Goal: Task Accomplishment & Management: Use online tool/utility

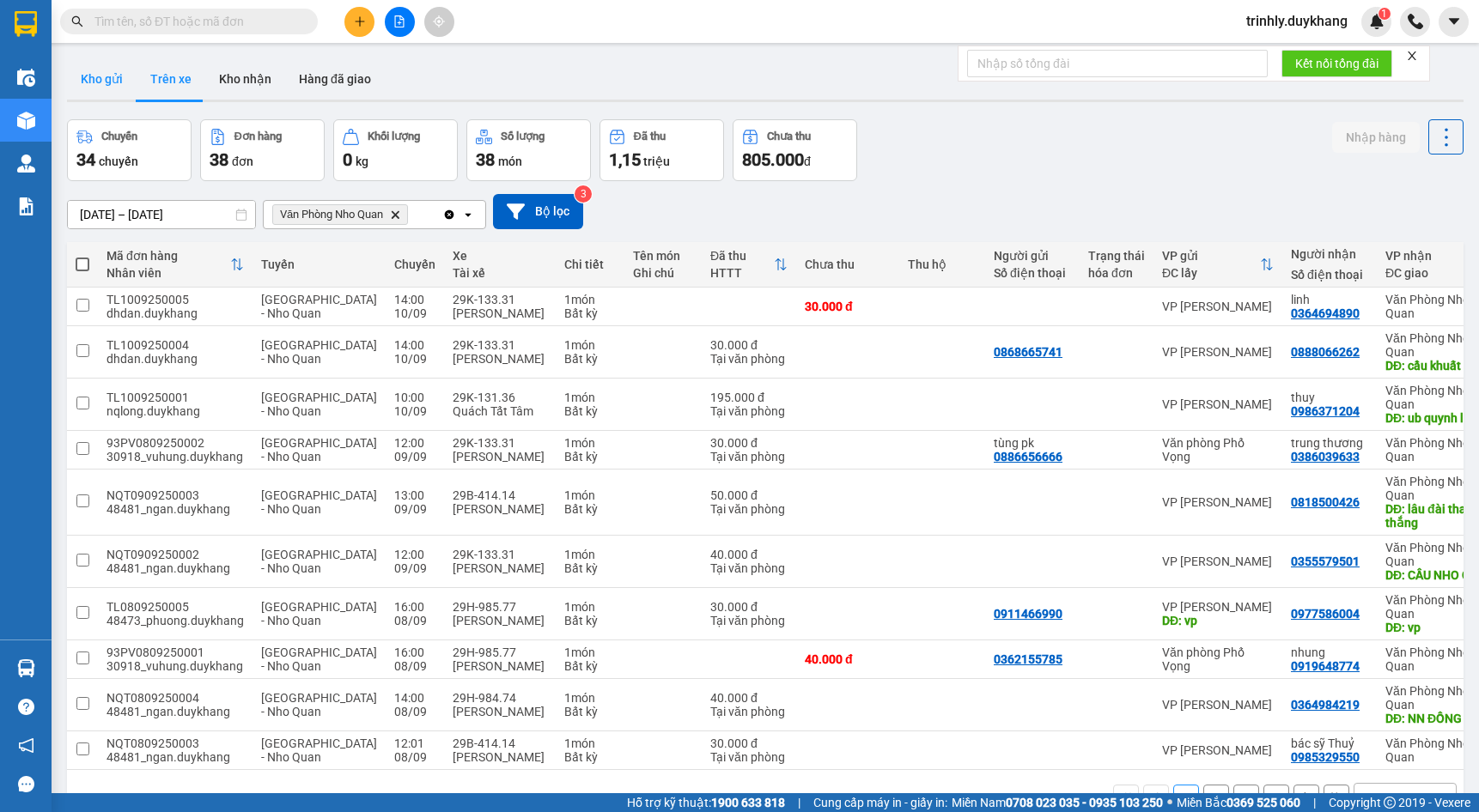
click at [101, 75] on button "Kho gửi" at bounding box center [102, 79] width 70 height 41
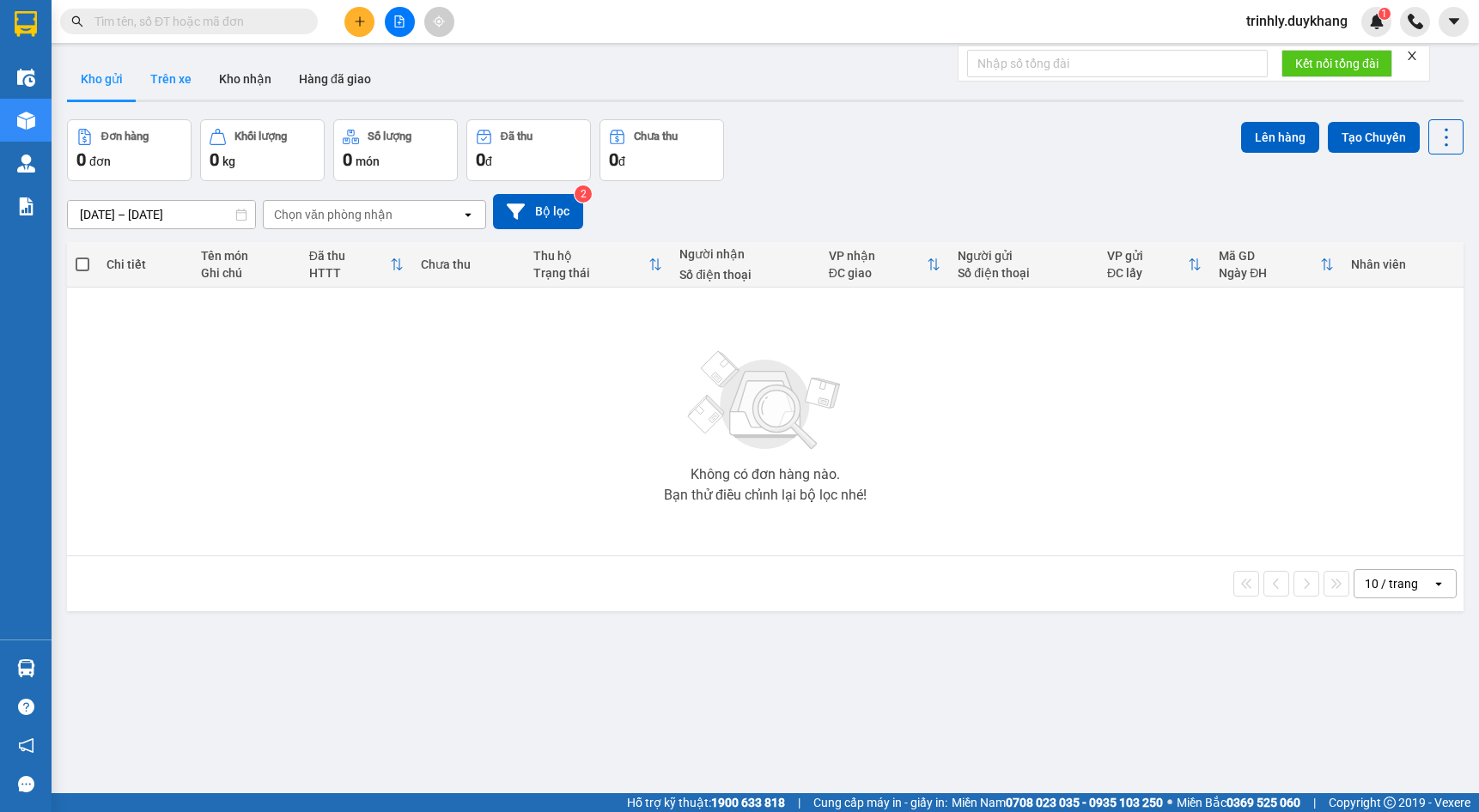
click at [172, 79] on button "Trên xe" at bounding box center [171, 79] width 69 height 41
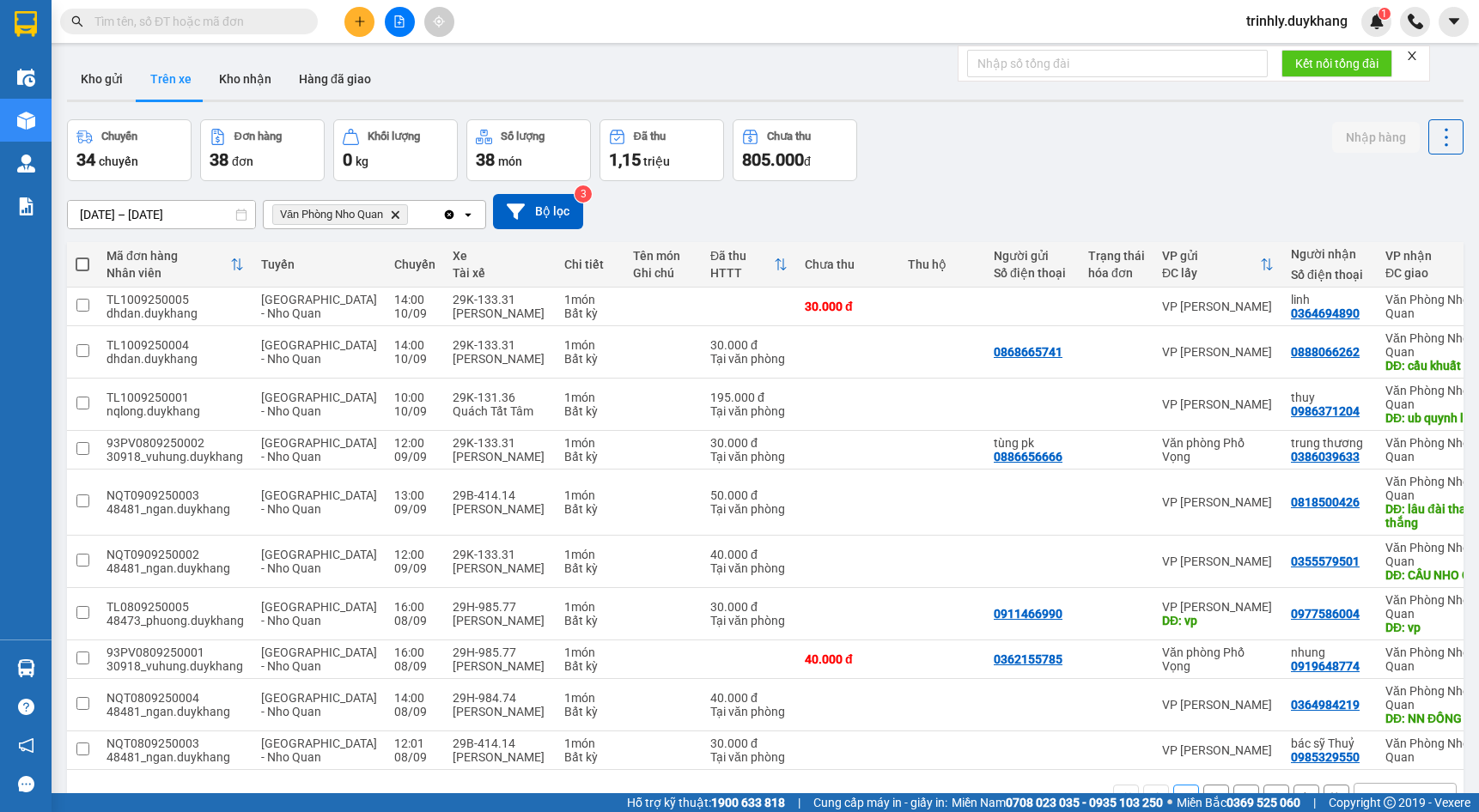
click at [400, 213] on icon "Văn Phòng Nho Quan , close by backspace" at bounding box center [396, 214] width 8 height 8
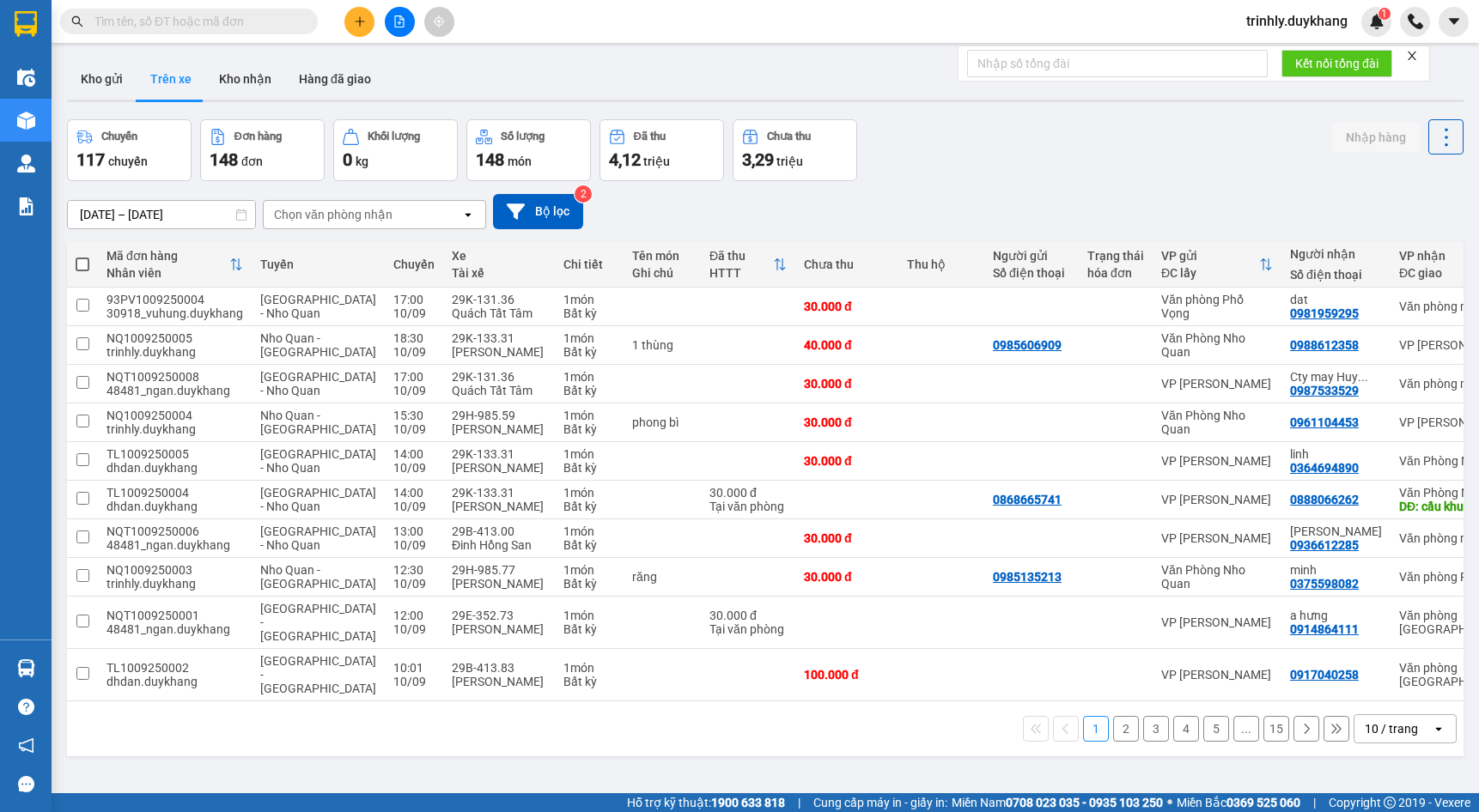
click at [211, 212] on input "[DATE] – [DATE]" at bounding box center [161, 214] width 187 height 27
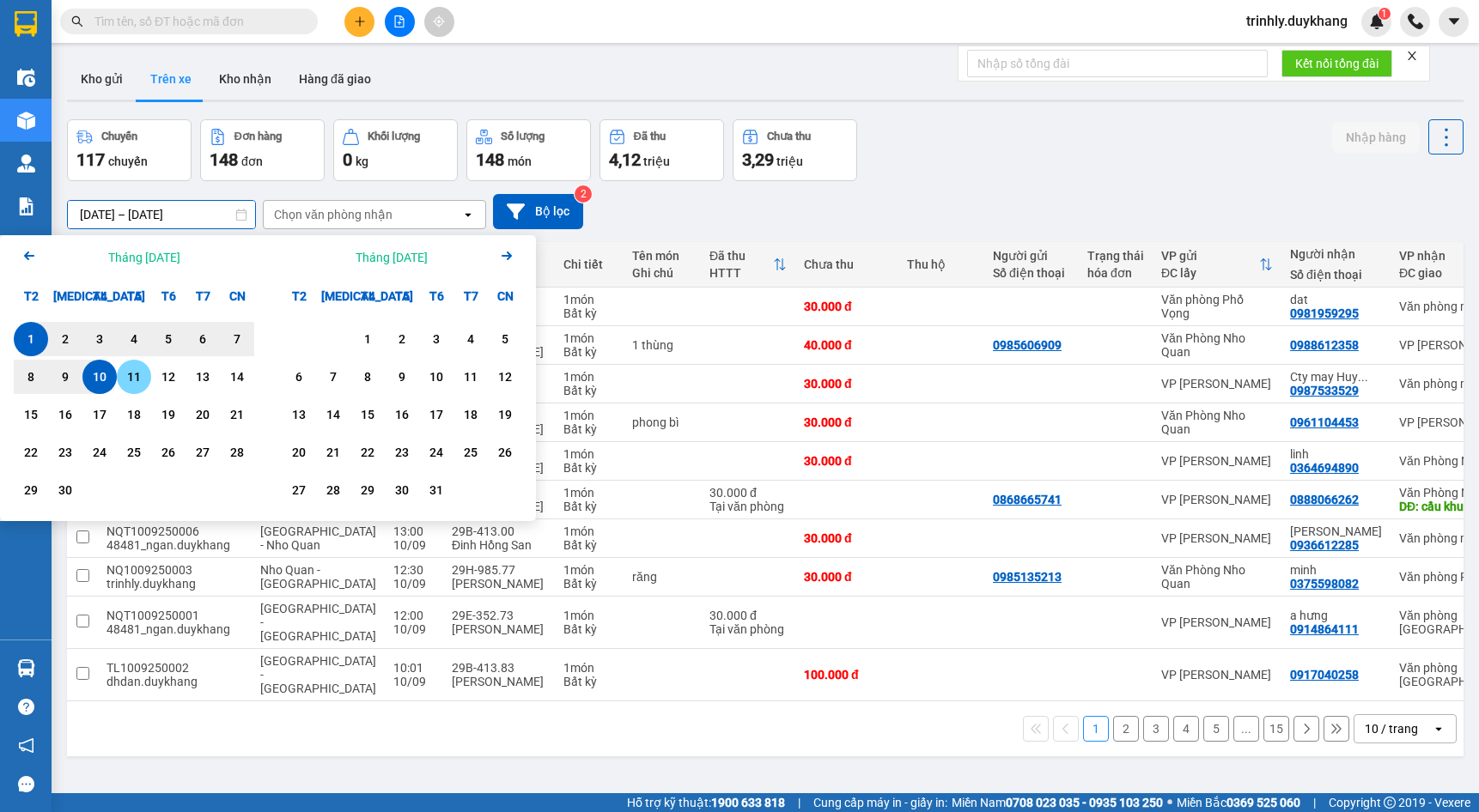
click at [138, 372] on div "11" at bounding box center [134, 376] width 24 height 20
click at [93, 224] on input "[DATE] – / /" at bounding box center [161, 214] width 187 height 27
click at [202, 214] on input "[DATE] – / /" at bounding box center [161, 214] width 187 height 27
drag, startPoint x: 125, startPoint y: 374, endPoint x: 139, endPoint y: 374, distance: 14.0
click at [125, 374] on div "11" at bounding box center [134, 376] width 24 height 20
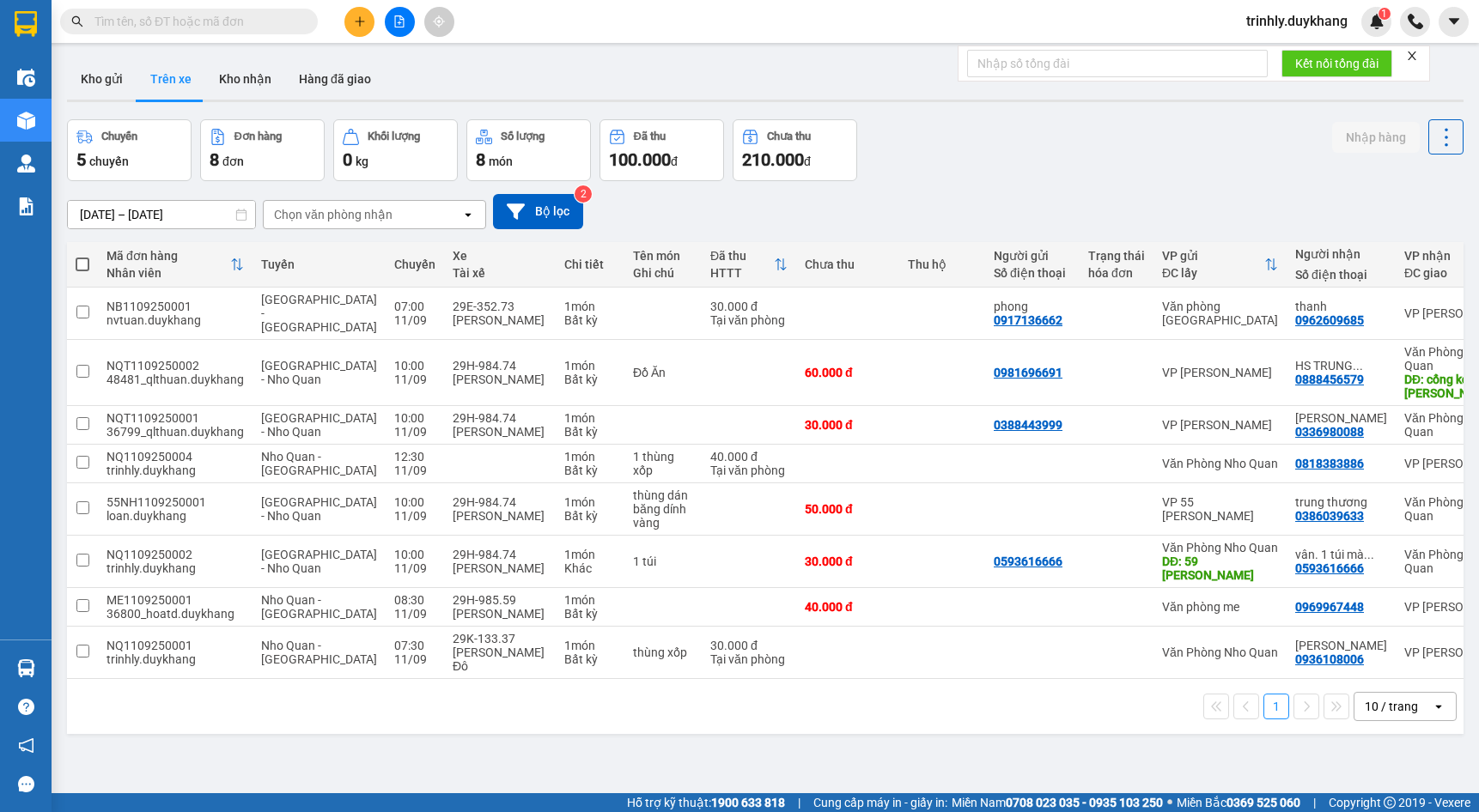
click at [104, 215] on input "11/09/2025 – 11/09/2025" at bounding box center [161, 214] width 187 height 27
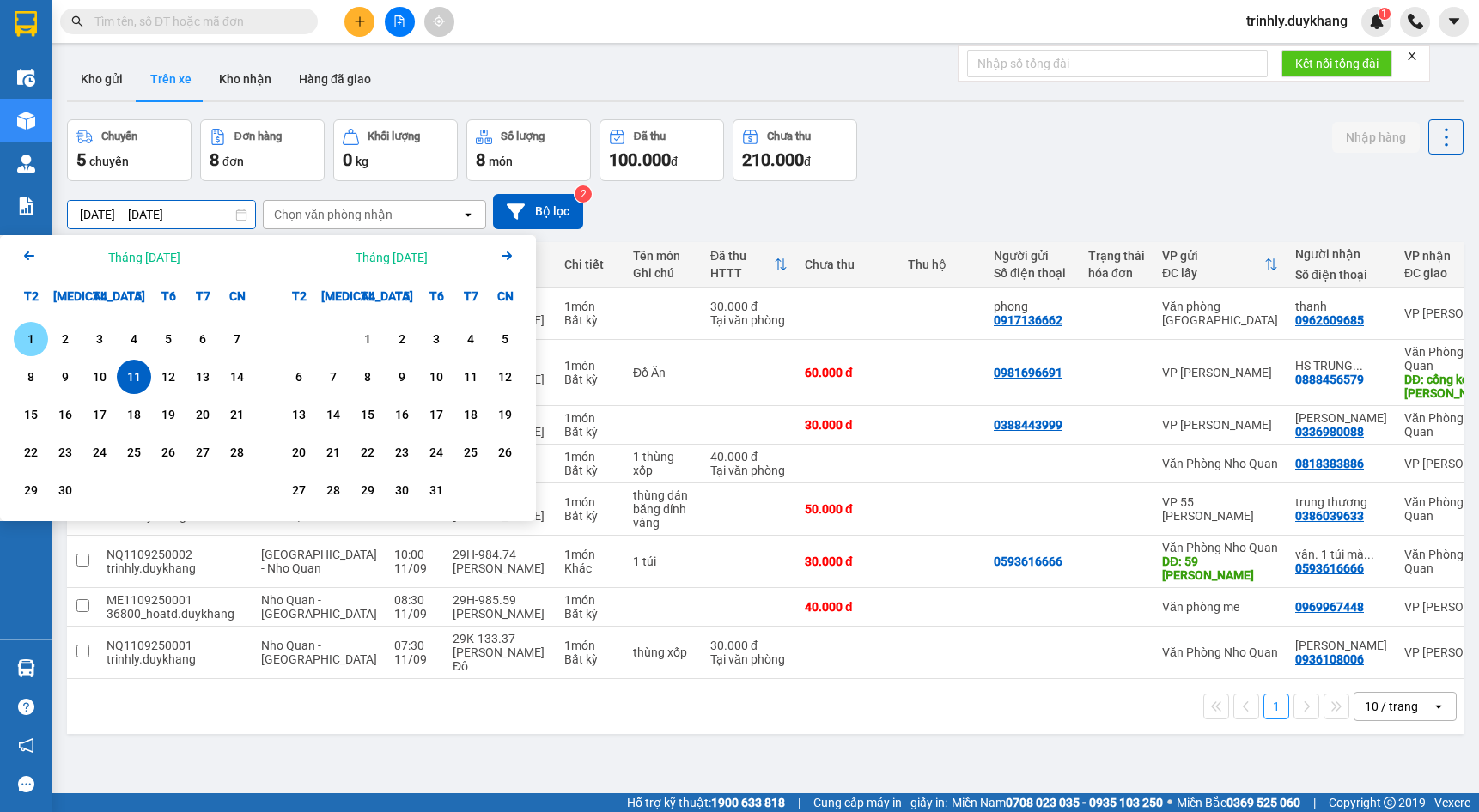
click at [26, 334] on div "1" at bounding box center [30, 339] width 24 height 20
click at [131, 374] on div "11" at bounding box center [134, 376] width 24 height 20
type input "01/09/2025 – 11/09/2025"
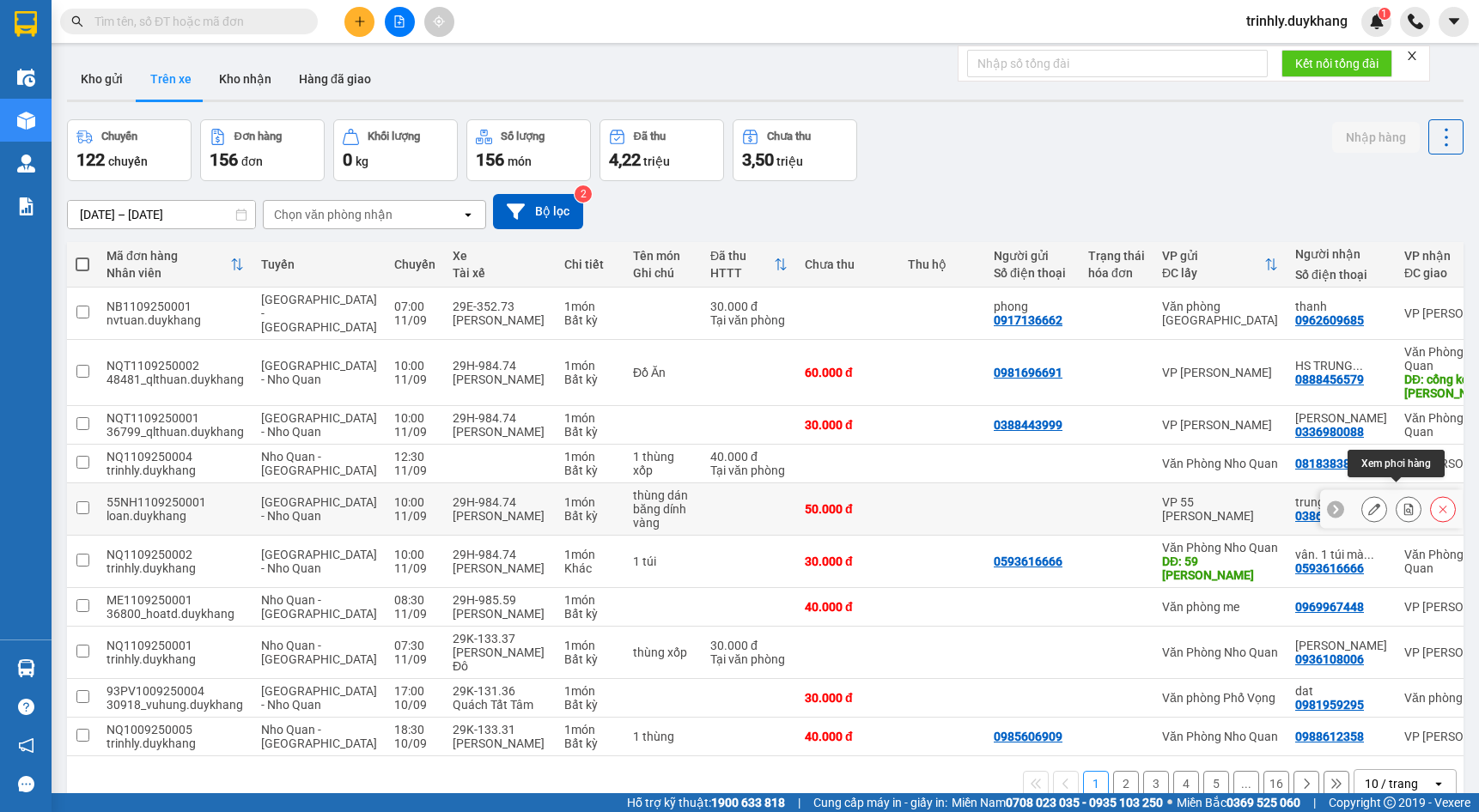
click at [1402, 503] on icon at bounding box center [1408, 509] width 12 height 12
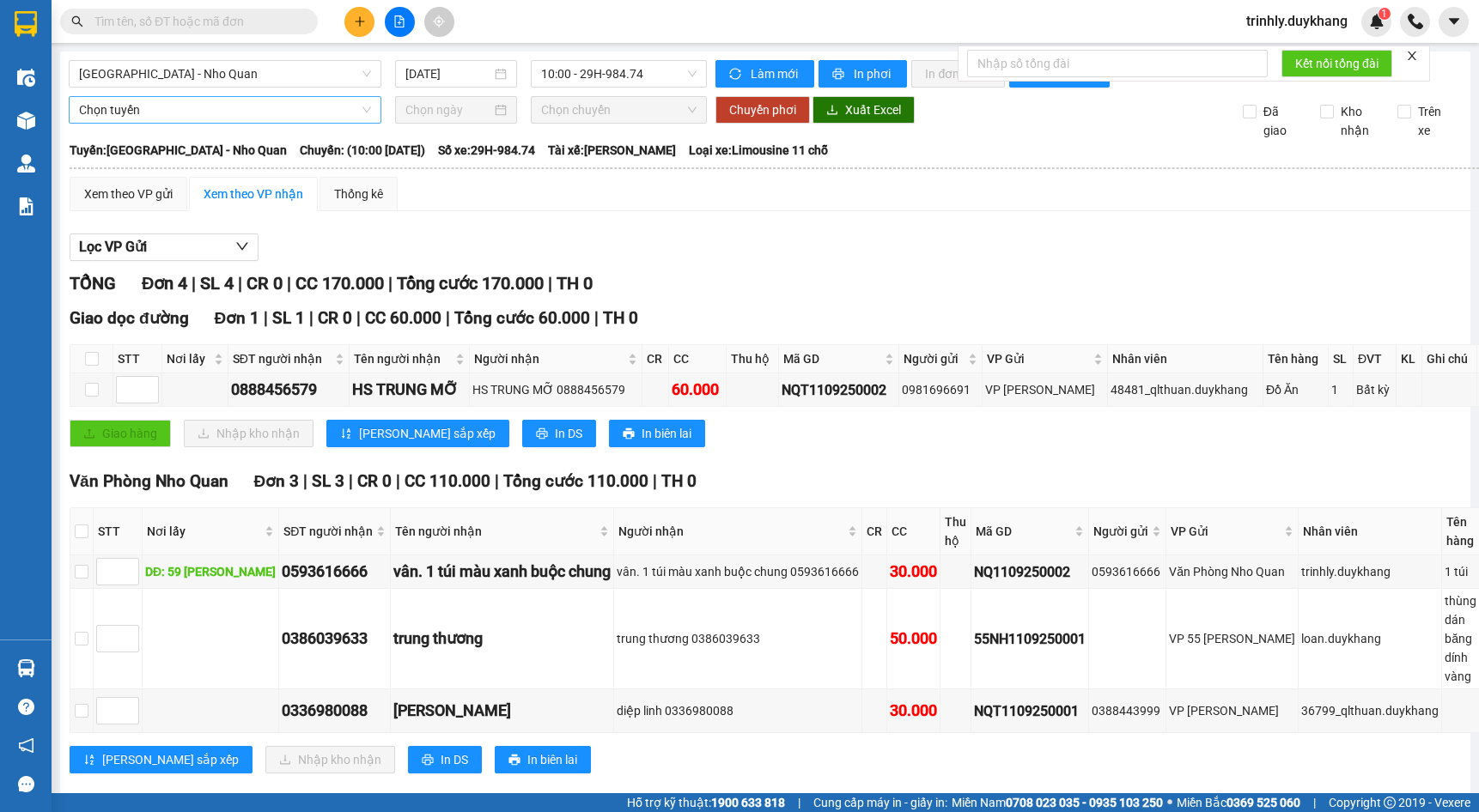
click at [186, 121] on span "Chọn tuyến" at bounding box center [224, 110] width 292 height 26
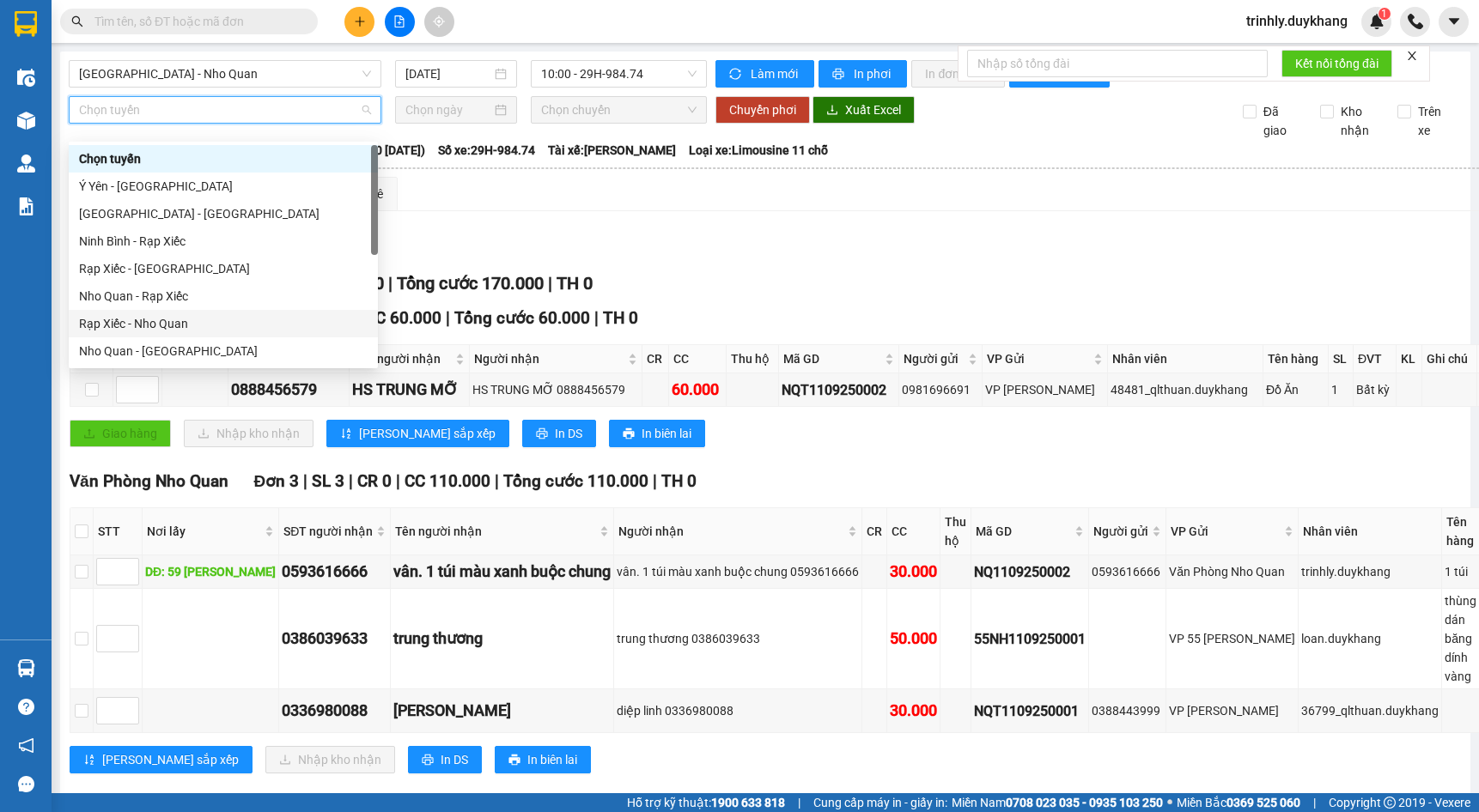
scroll to position [82, 0]
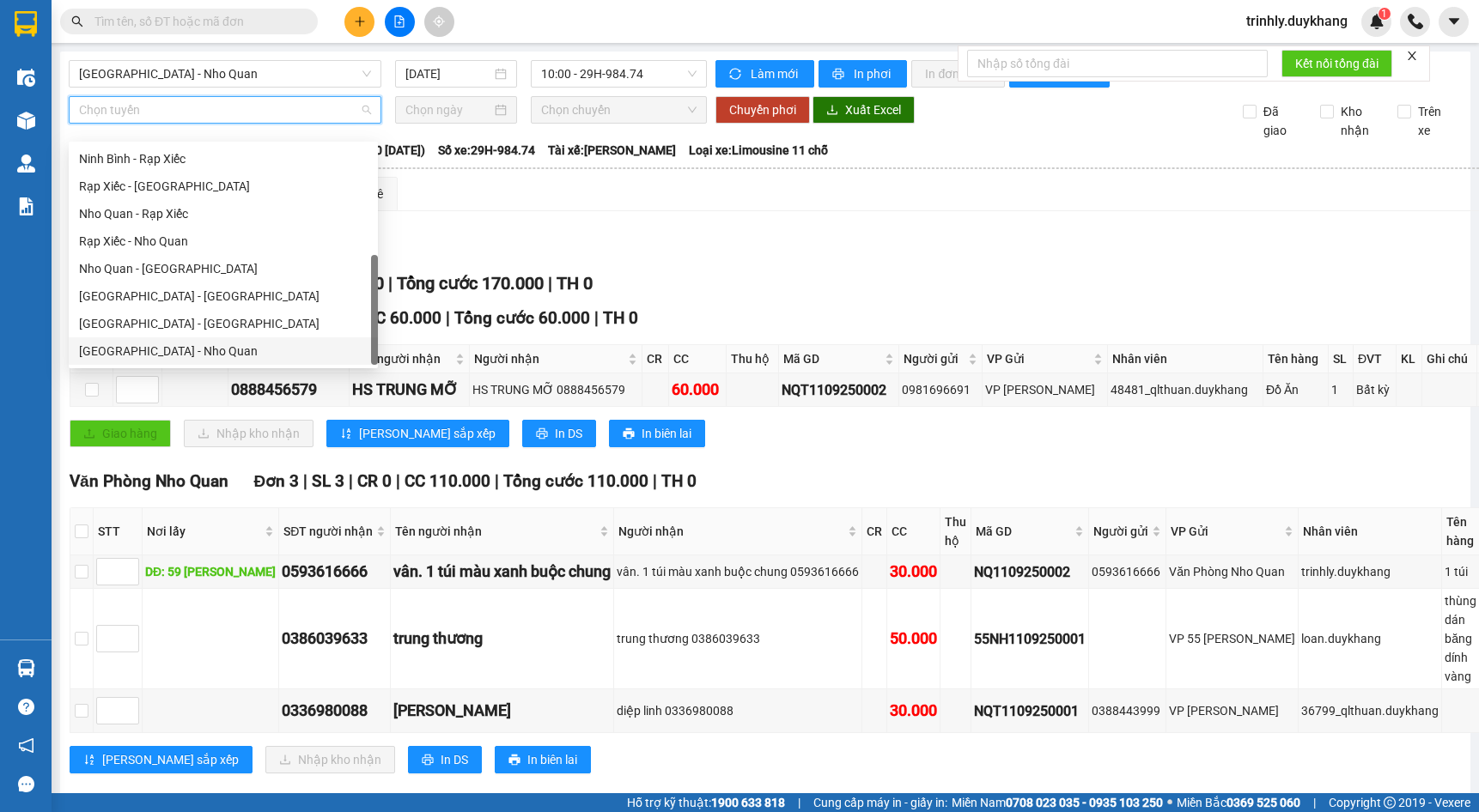
click at [148, 350] on div "[GEOGRAPHIC_DATA] - Nho Quan" at bounding box center [222, 350] width 288 height 18
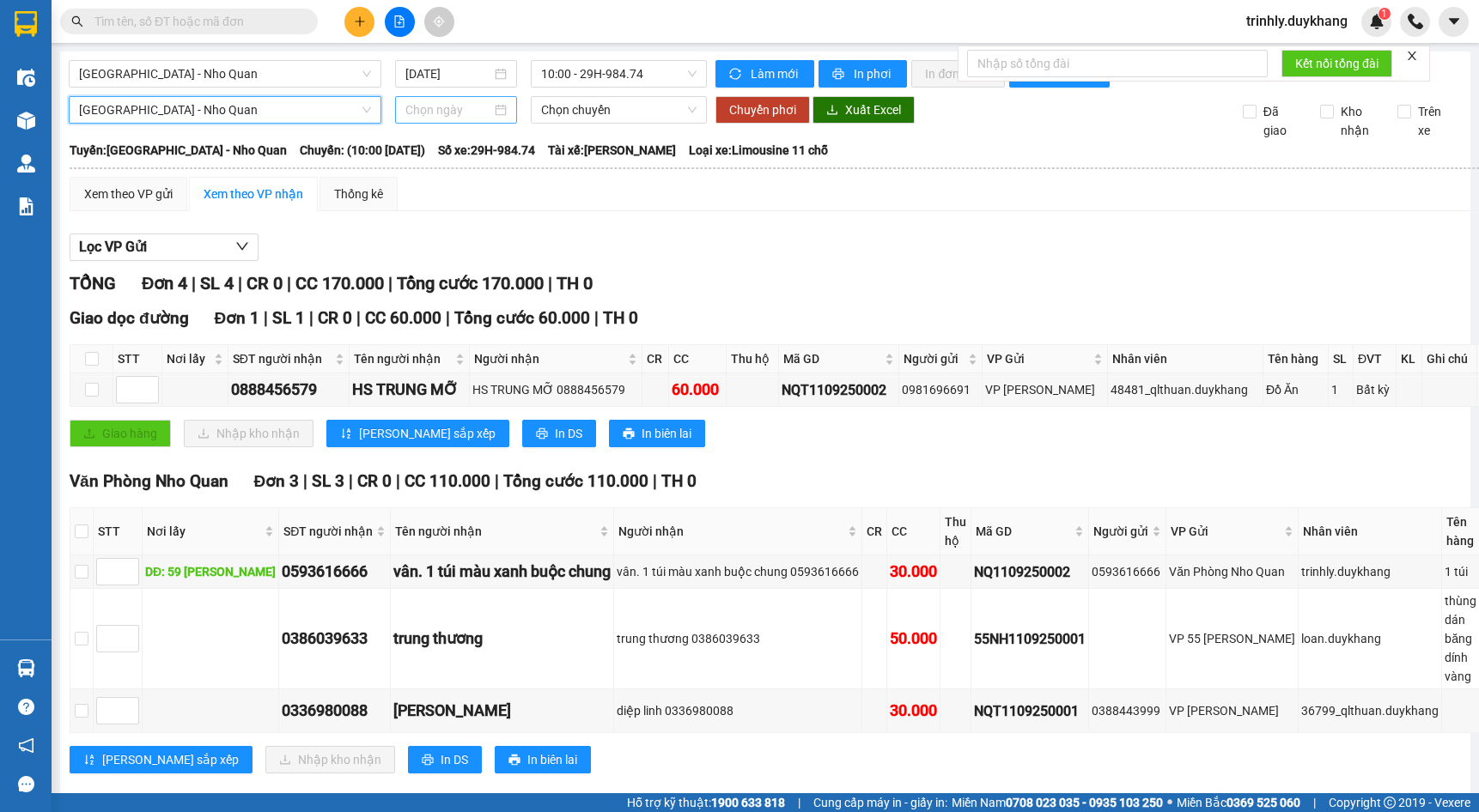
click at [464, 119] on input at bounding box center [448, 110] width 86 height 18
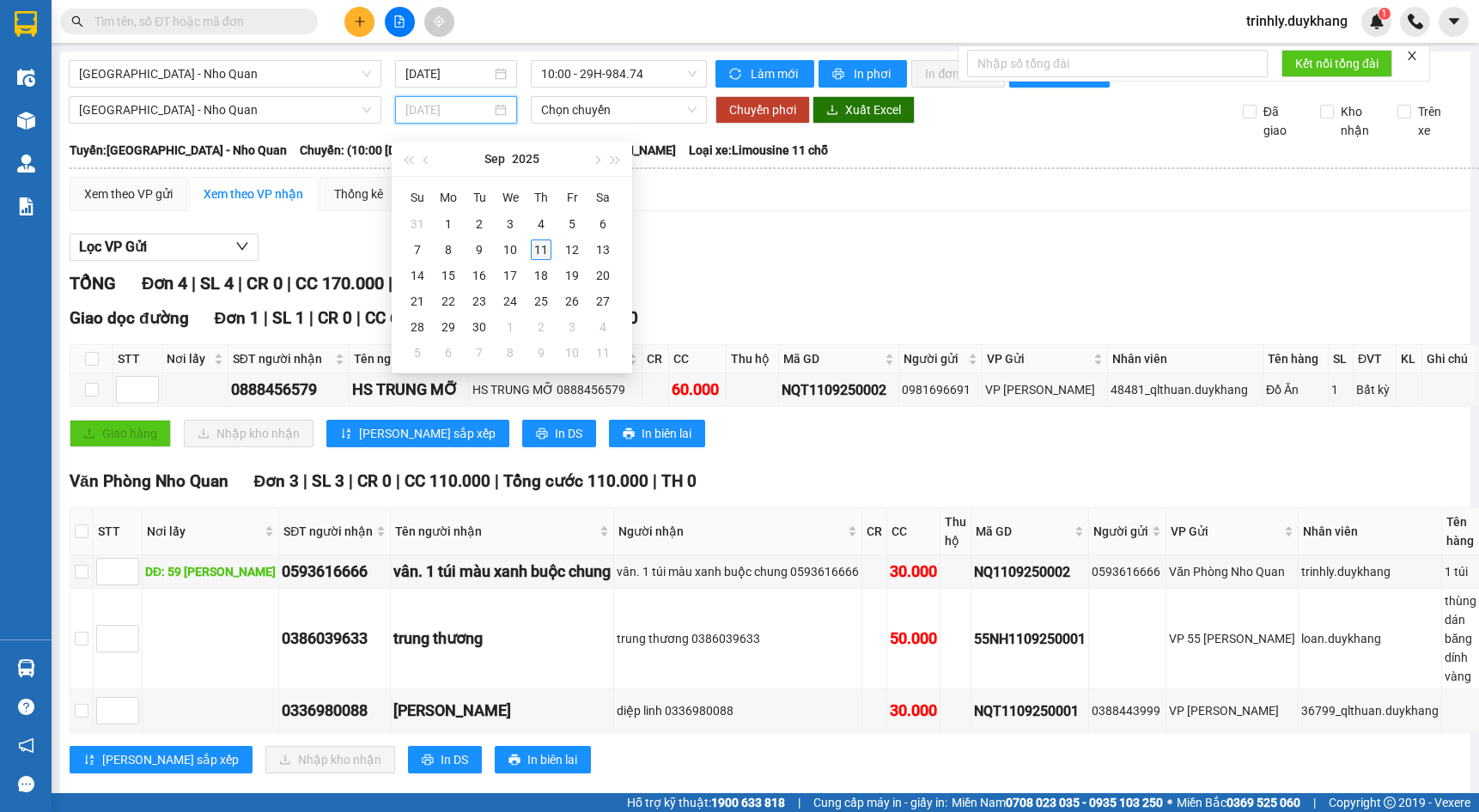
type input "11/09/2025"
click at [549, 247] on div "11" at bounding box center [541, 249] width 20 height 20
type input "11/09/2025"
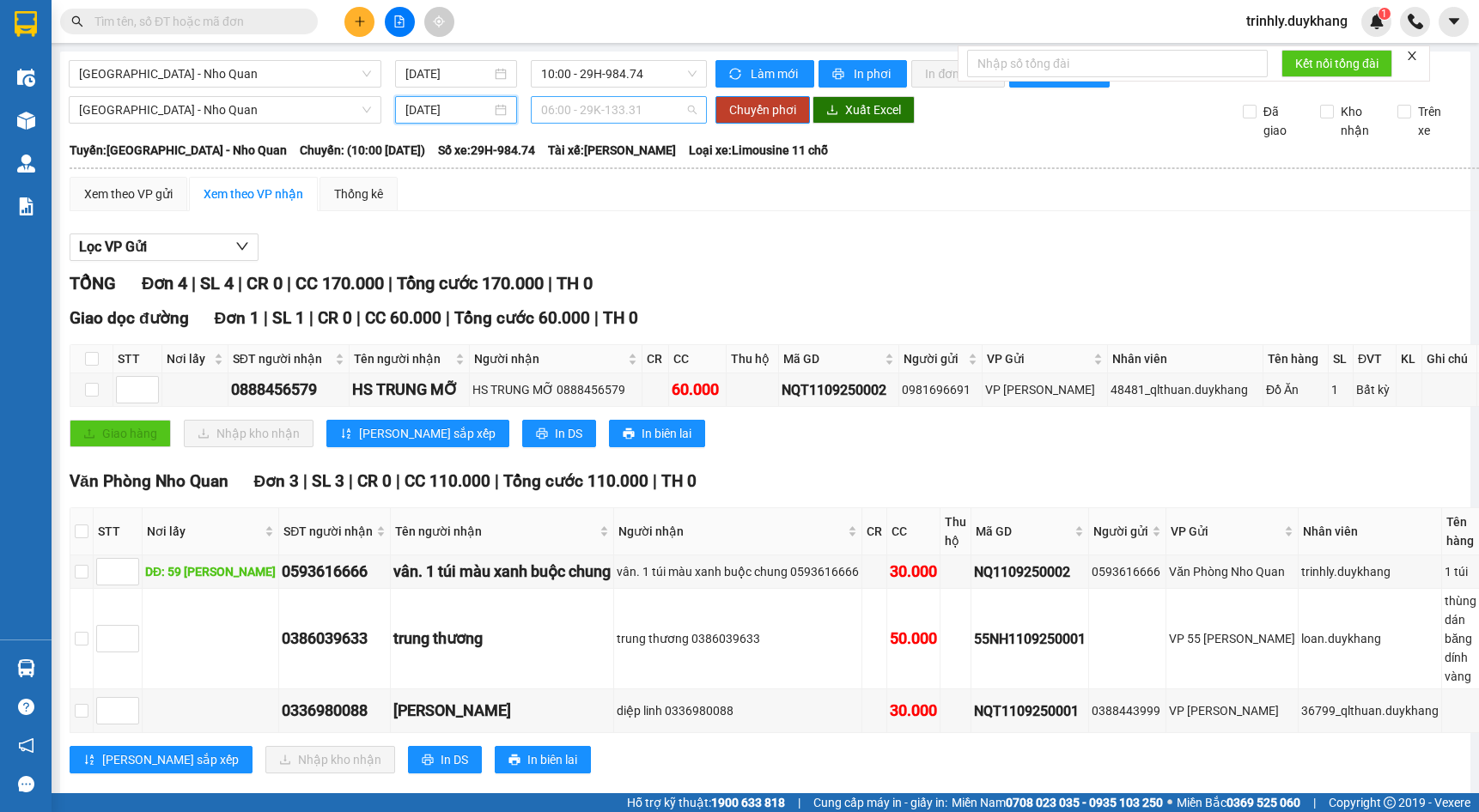
click at [597, 123] on span "06:00 - 29K-133.31" at bounding box center [619, 110] width 155 height 26
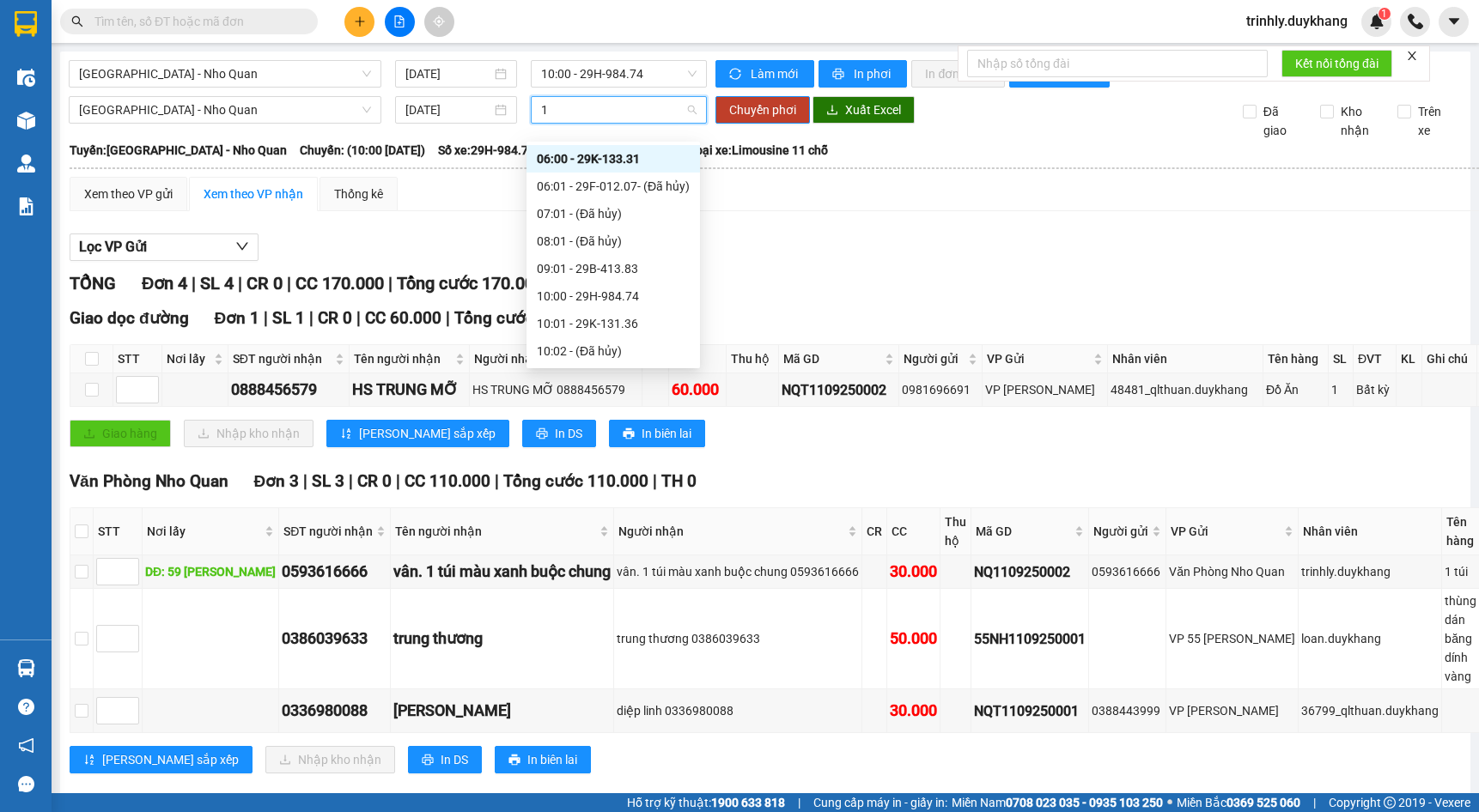
type input "11"
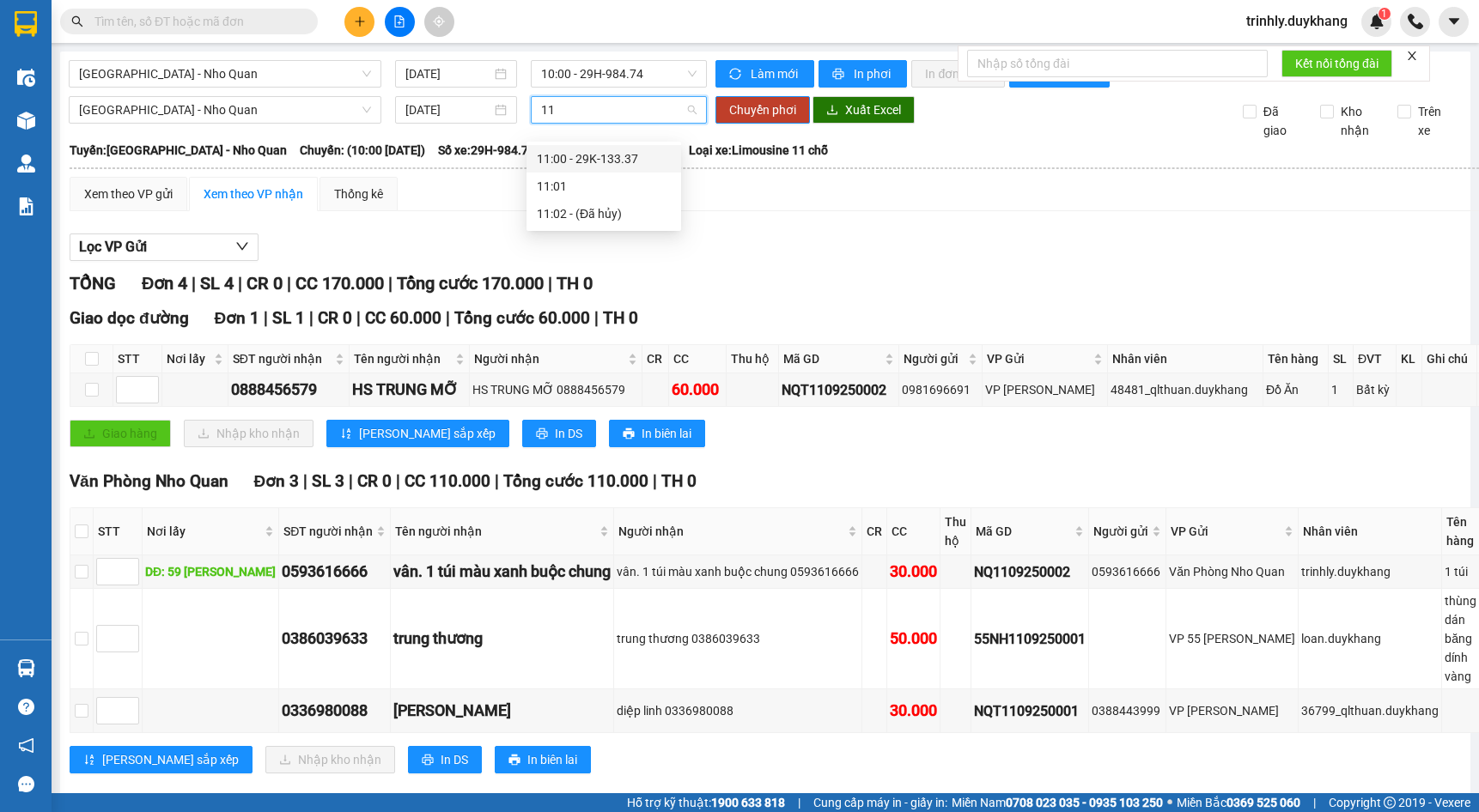
click at [609, 159] on div "11:00 - 29K-133.37" at bounding box center [604, 158] width 134 height 18
click at [768, 119] on span "Chuyển phơi" at bounding box center [762, 110] width 67 height 18
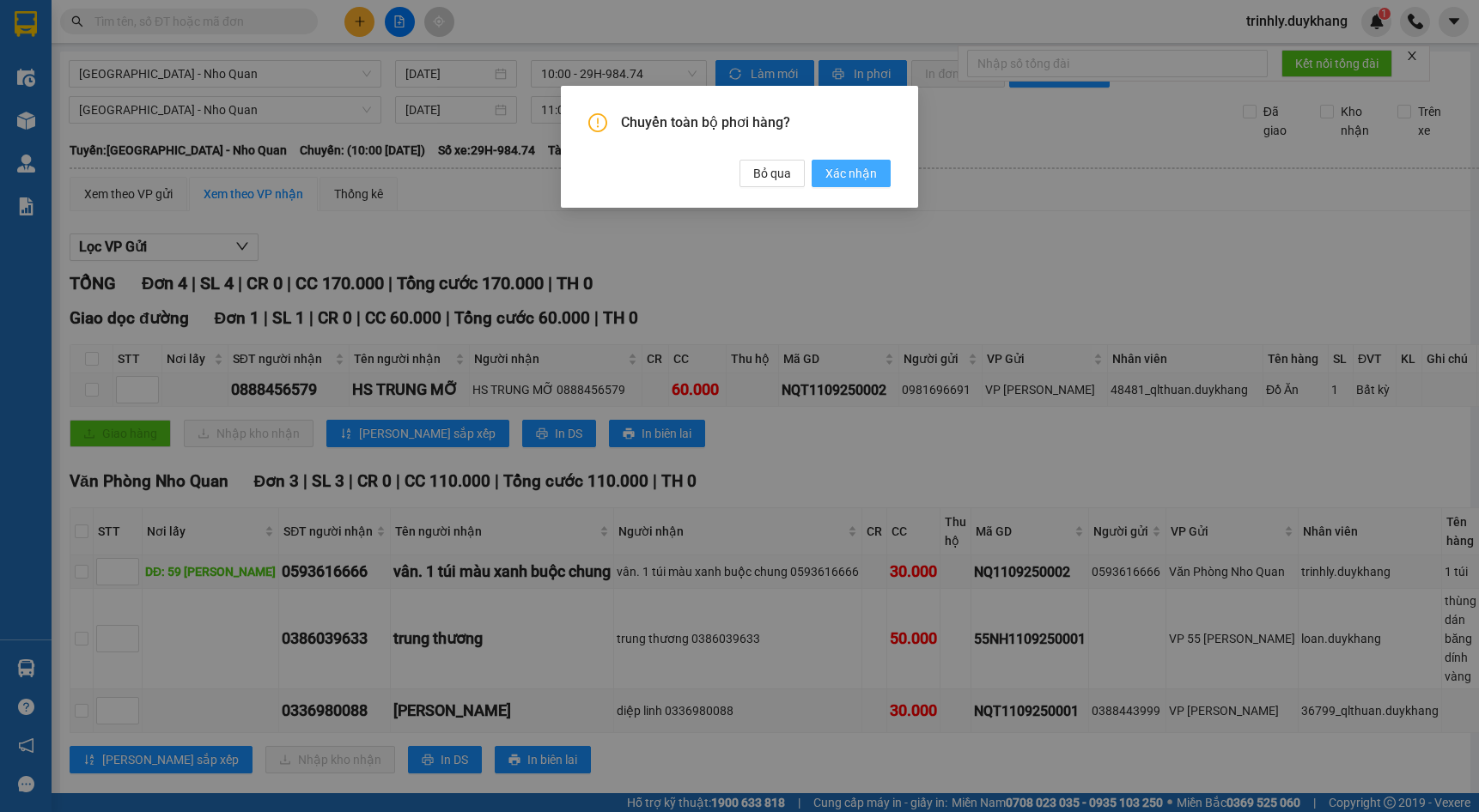
click at [850, 171] on span "Xác nhận" at bounding box center [851, 173] width 51 height 18
